Goal: Task Accomplishment & Management: Use online tool/utility

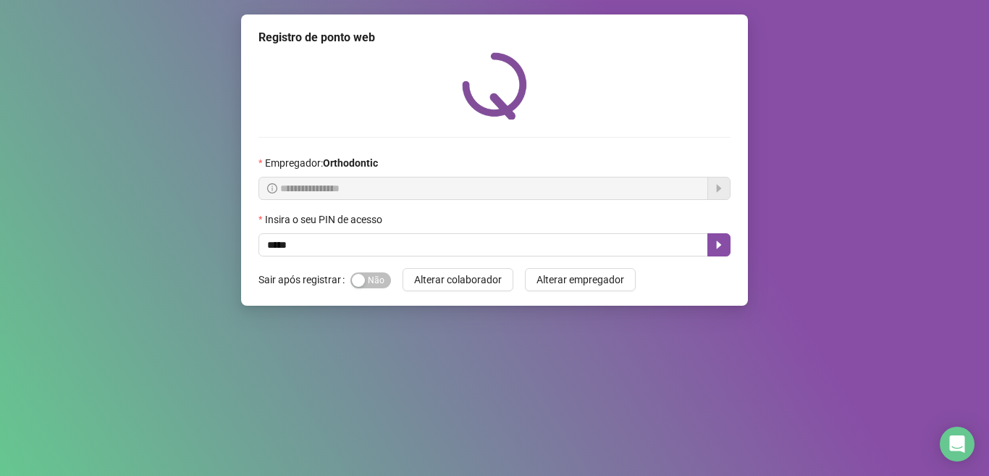
type input "*****"
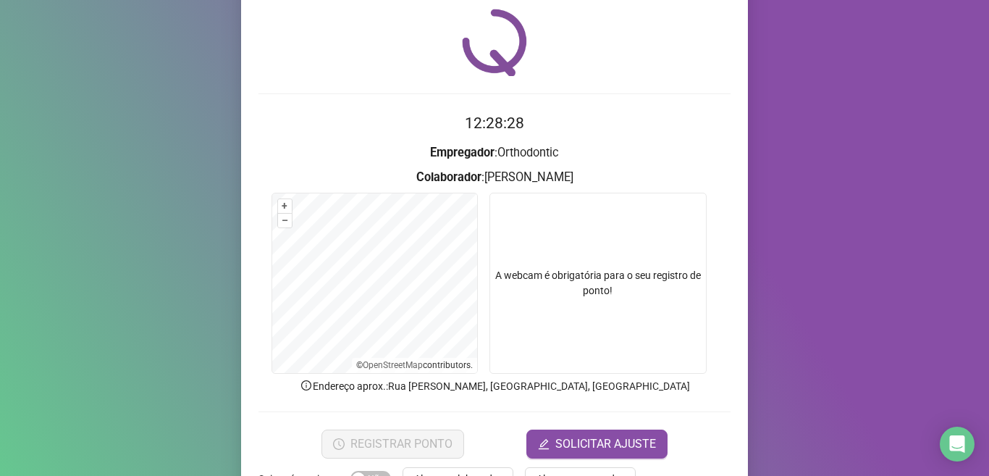
scroll to position [90, 0]
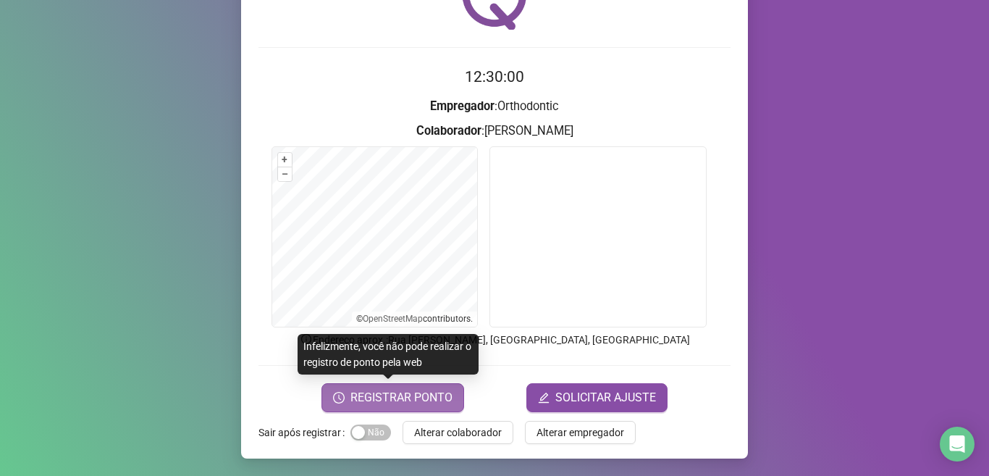
click at [418, 394] on span "REGISTRAR PONTO" at bounding box center [401, 397] width 102 height 17
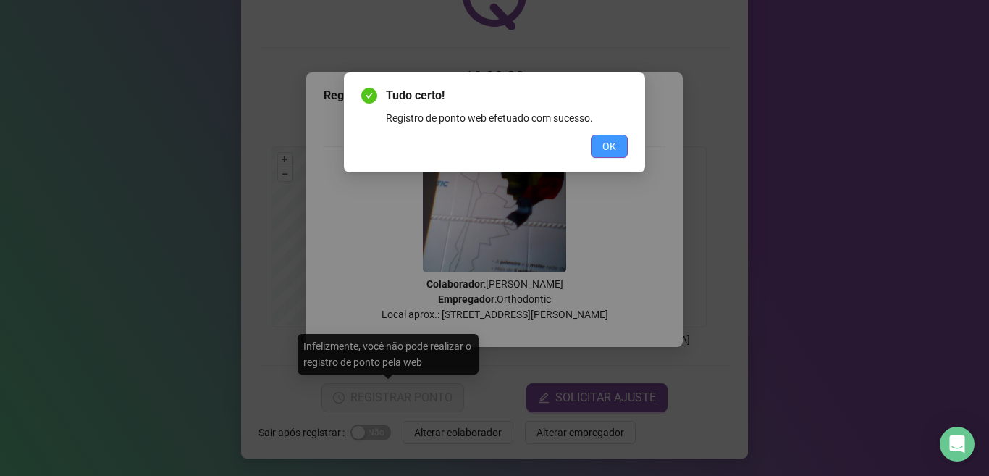
click at [609, 144] on span "OK" at bounding box center [609, 146] width 14 height 16
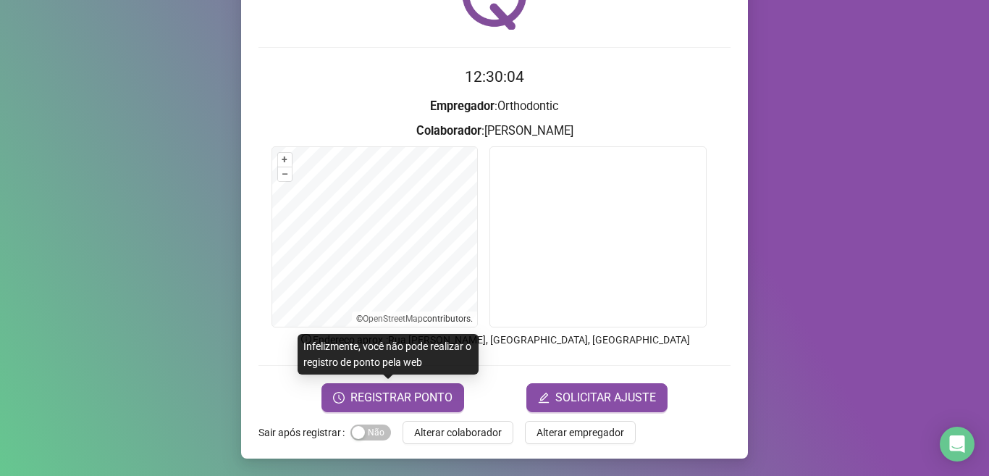
click at [410, 396] on span "REGISTRAR PONTO" at bounding box center [401, 397] width 102 height 17
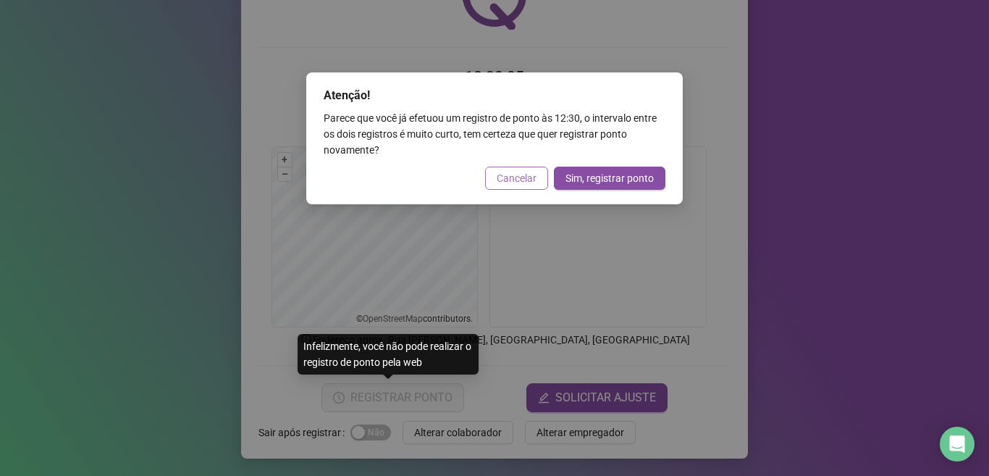
click at [518, 180] on span "Cancelar" at bounding box center [517, 178] width 40 height 16
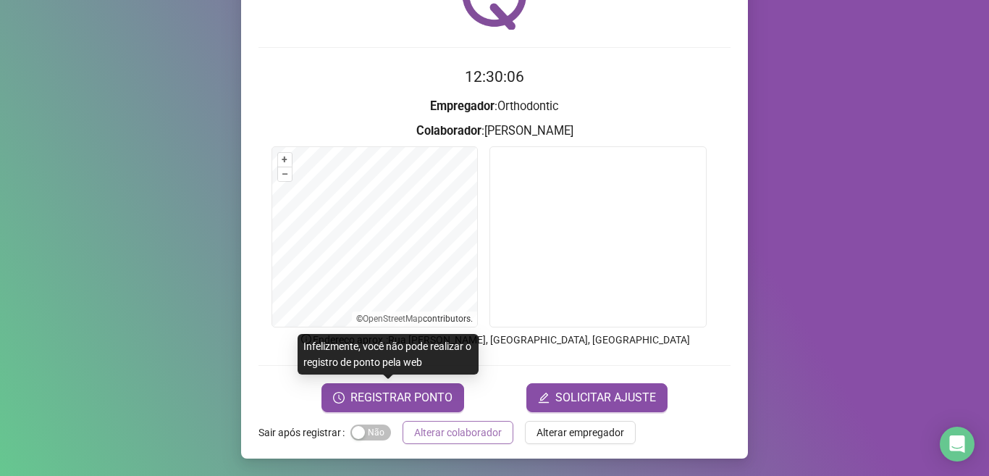
click at [471, 436] on span "Alterar colaborador" at bounding box center [458, 432] width 88 height 16
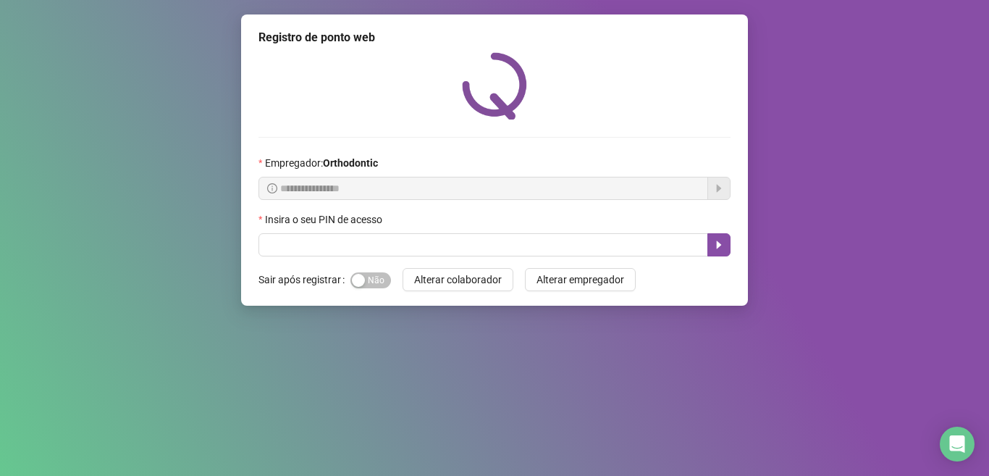
scroll to position [0, 0]
drag, startPoint x: 374, startPoint y: 272, endPoint x: 385, endPoint y: 253, distance: 22.4
click at [374, 272] on span "Sim Não" at bounding box center [370, 280] width 41 height 16
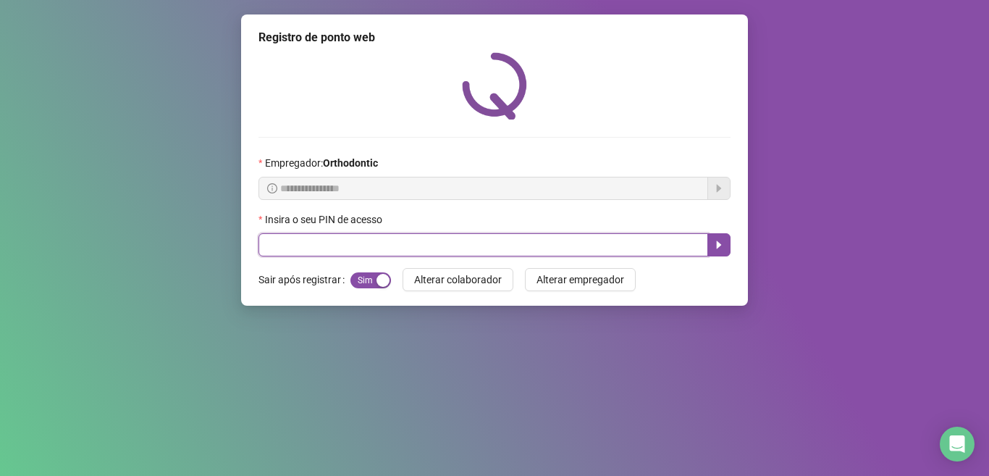
click at [385, 253] on input "text" at bounding box center [483, 244] width 450 height 23
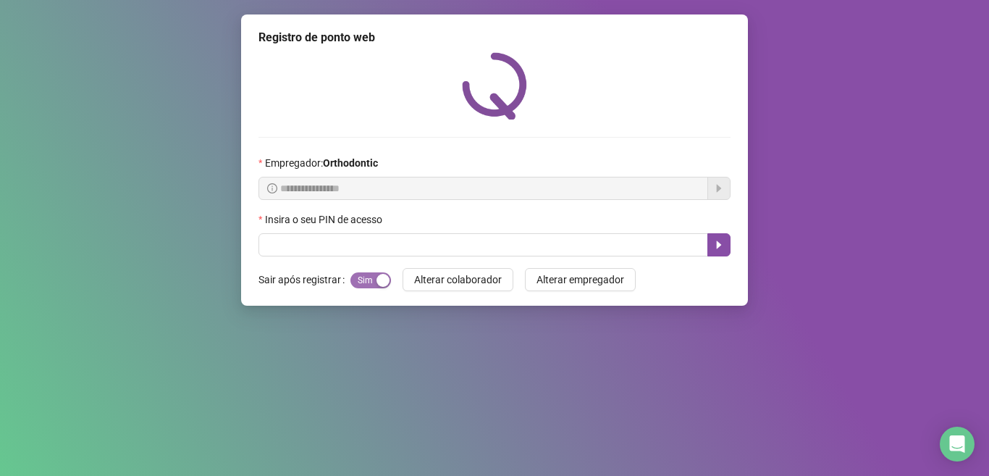
click at [370, 277] on span "Sim Não" at bounding box center [370, 280] width 41 height 16
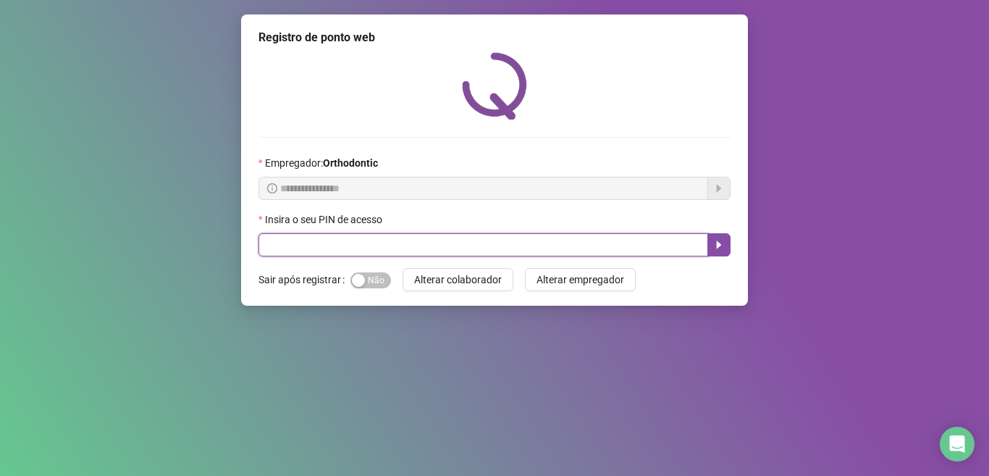
click at [378, 244] on input "text" at bounding box center [483, 244] width 450 height 23
type input "*****"
click at [706, 244] on input "*****" at bounding box center [483, 244] width 450 height 23
click at [714, 244] on icon "caret-right" at bounding box center [719, 245] width 12 height 12
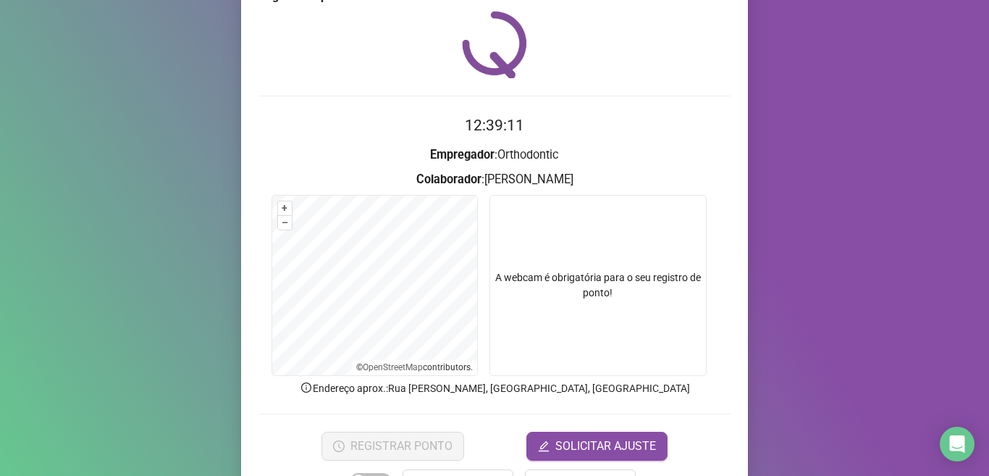
scroll to position [90, 0]
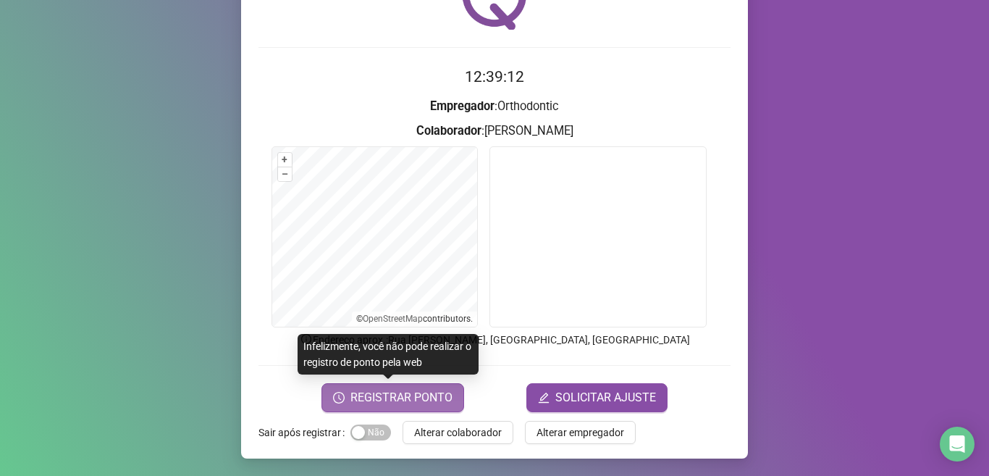
click at [439, 394] on span "REGISTRAR PONTO" at bounding box center [401, 397] width 102 height 17
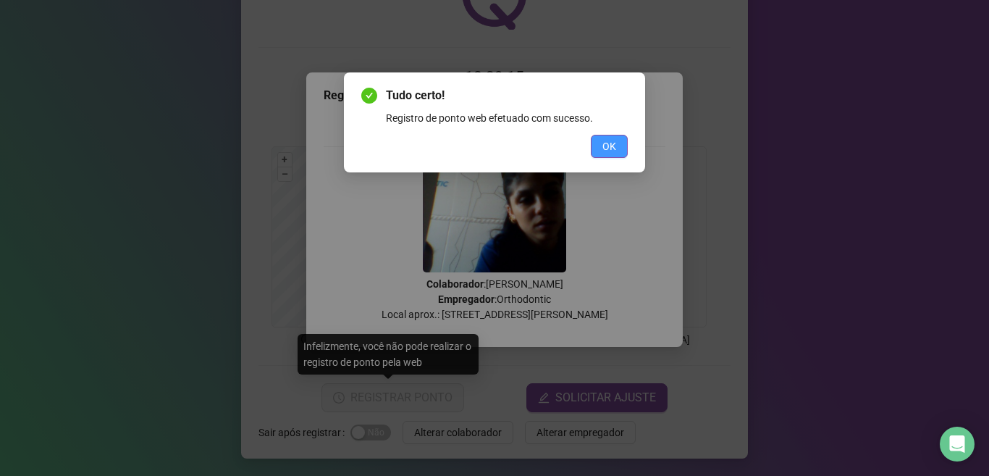
click at [598, 143] on button "OK" at bounding box center [609, 146] width 37 height 23
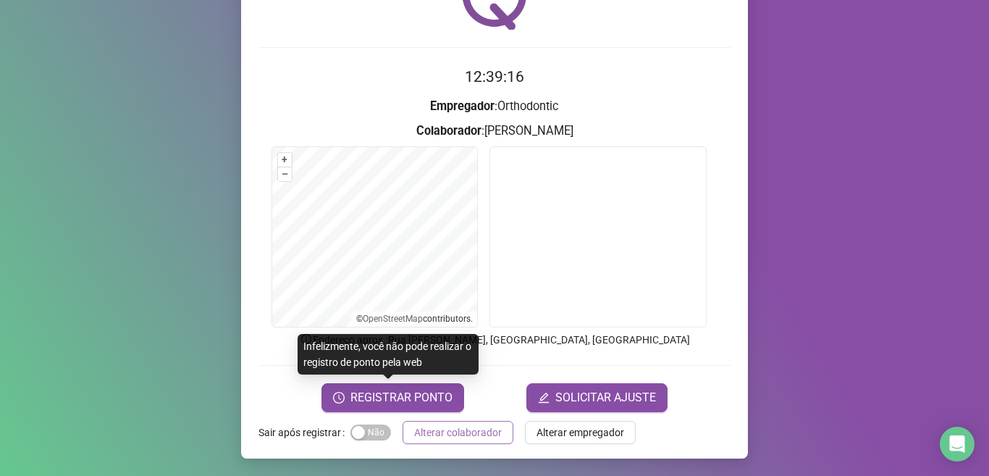
click at [468, 438] on span "Alterar colaborador" at bounding box center [458, 432] width 88 height 16
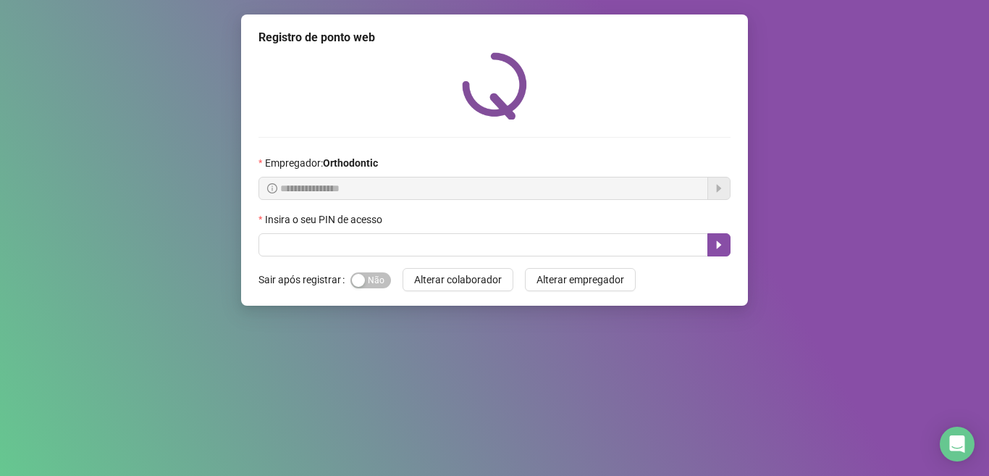
scroll to position [0, 0]
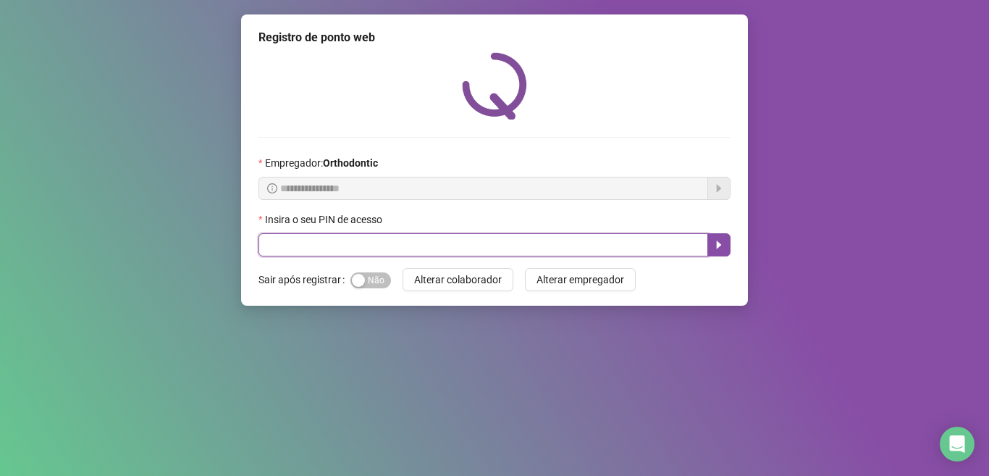
click at [402, 256] on input "text" at bounding box center [483, 244] width 450 height 23
type input "*****"
click at [714, 250] on icon "caret-right" at bounding box center [719, 245] width 12 height 12
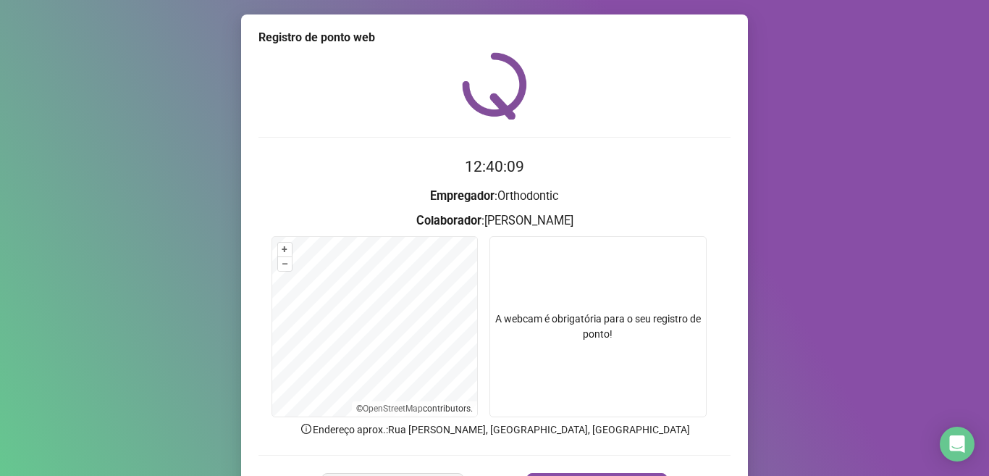
scroll to position [90, 0]
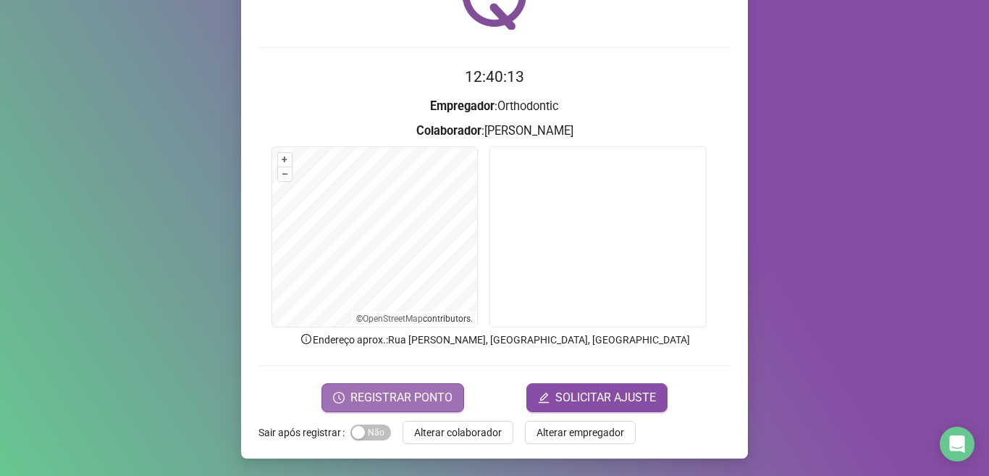
click at [372, 389] on span "REGISTRAR PONTO" at bounding box center [401, 397] width 102 height 17
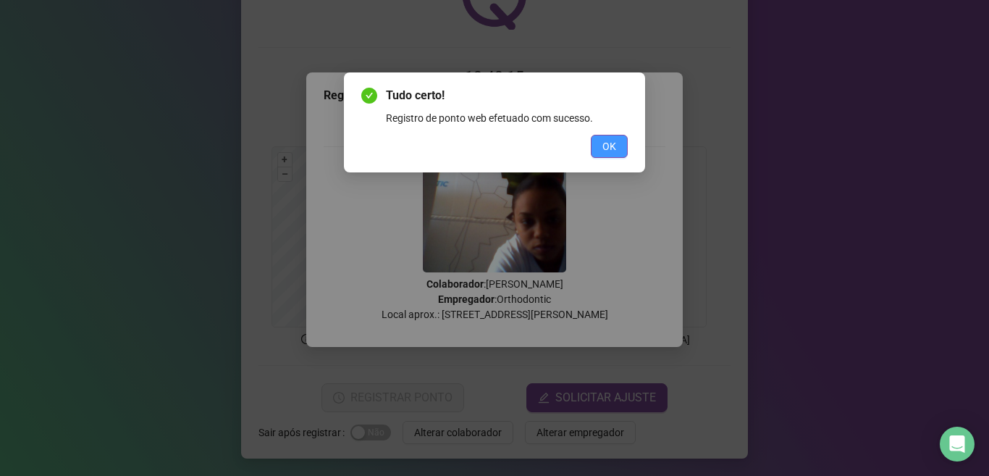
click at [623, 148] on button "OK" at bounding box center [609, 146] width 37 height 23
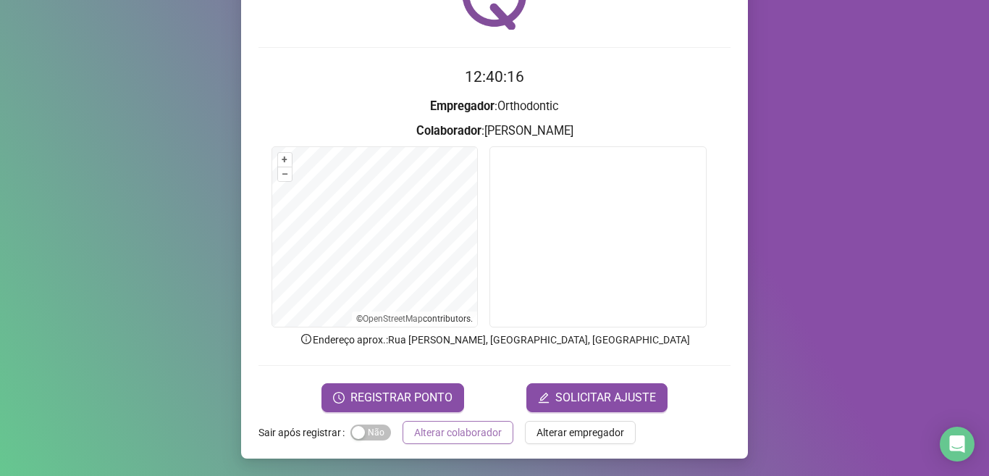
click at [469, 442] on button "Alterar colaborador" at bounding box center [457, 432] width 111 height 23
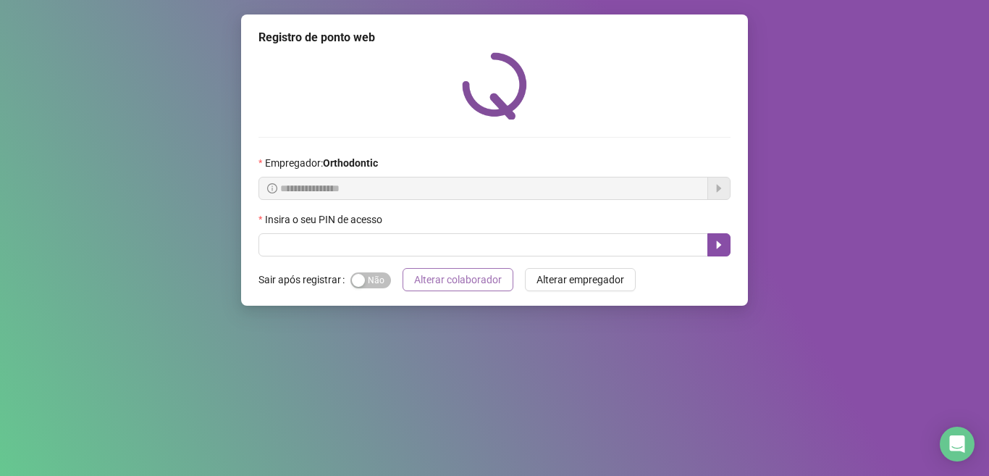
scroll to position [0, 0]
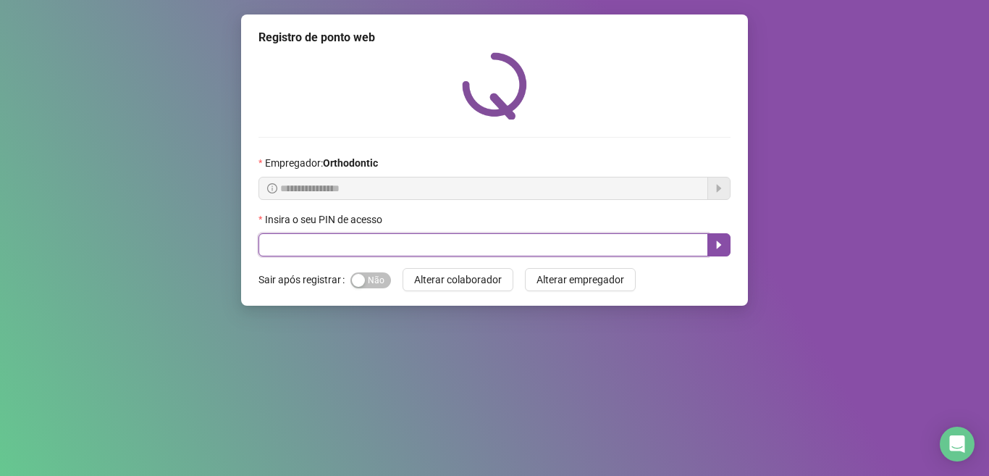
click at [313, 245] on input "text" at bounding box center [483, 244] width 450 height 23
type input "*****"
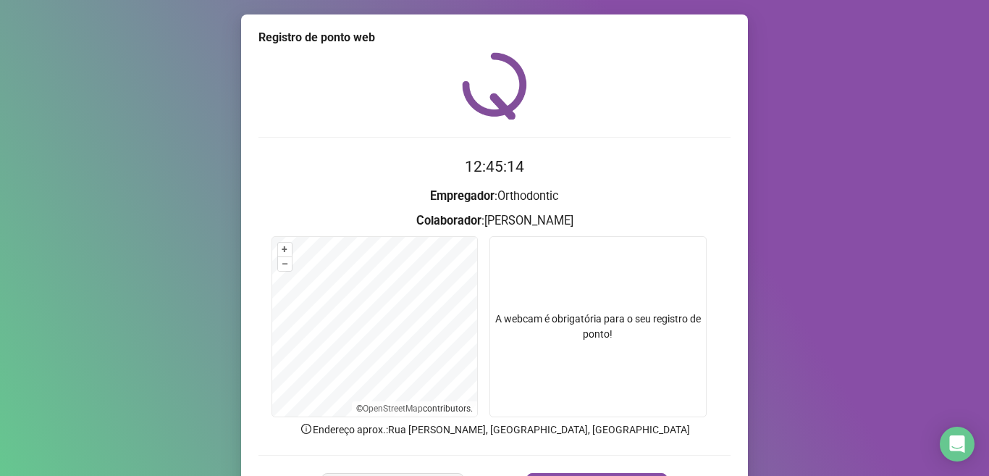
scroll to position [90, 0]
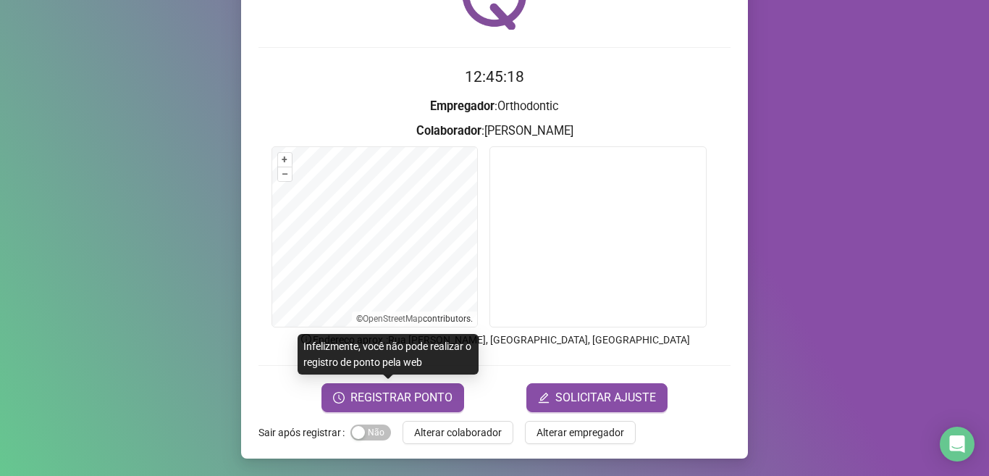
click at [396, 405] on span "REGISTRAR PONTO" at bounding box center [401, 397] width 102 height 17
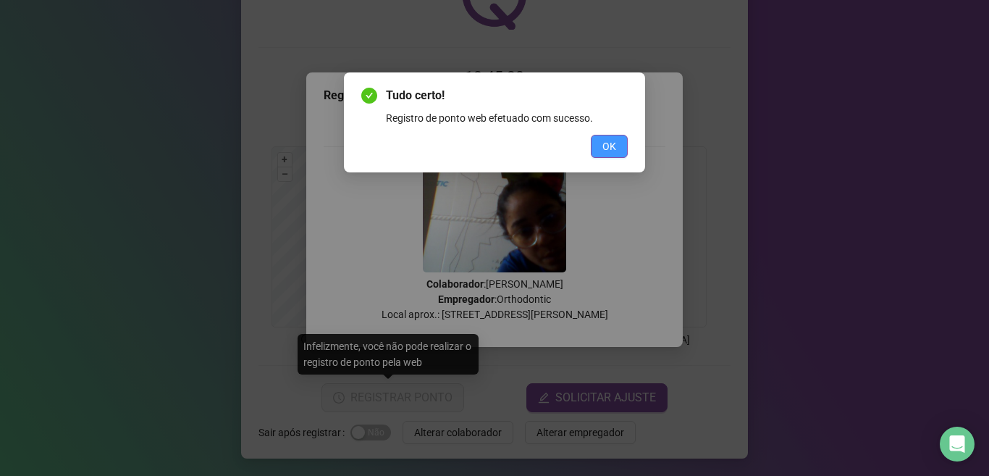
click at [617, 138] on button "OK" at bounding box center [609, 146] width 37 height 23
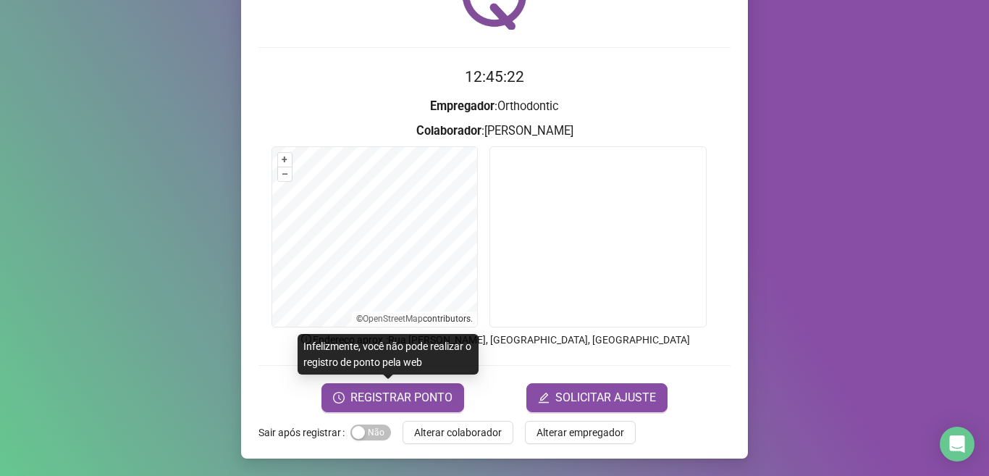
drag, startPoint x: 615, startPoint y: 138, endPoint x: 341, endPoint y: 471, distance: 431.5
click at [616, 138] on div "Tudo certo! Registro de ponto web efetuado com sucesso. OK" at bounding box center [494, 238] width 989 height 476
click at [478, 424] on span "Alterar colaborador" at bounding box center [458, 432] width 88 height 16
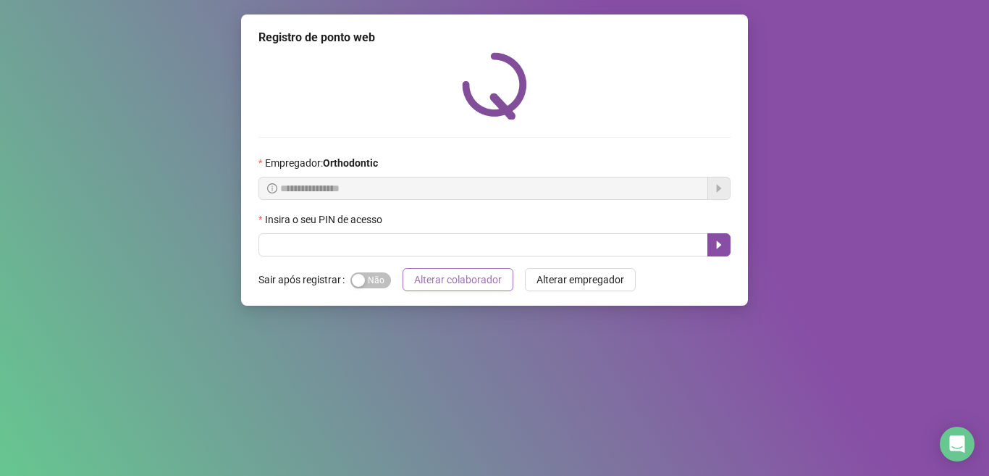
scroll to position [0, 0]
